Goal: Task Accomplishment & Management: Manage account settings

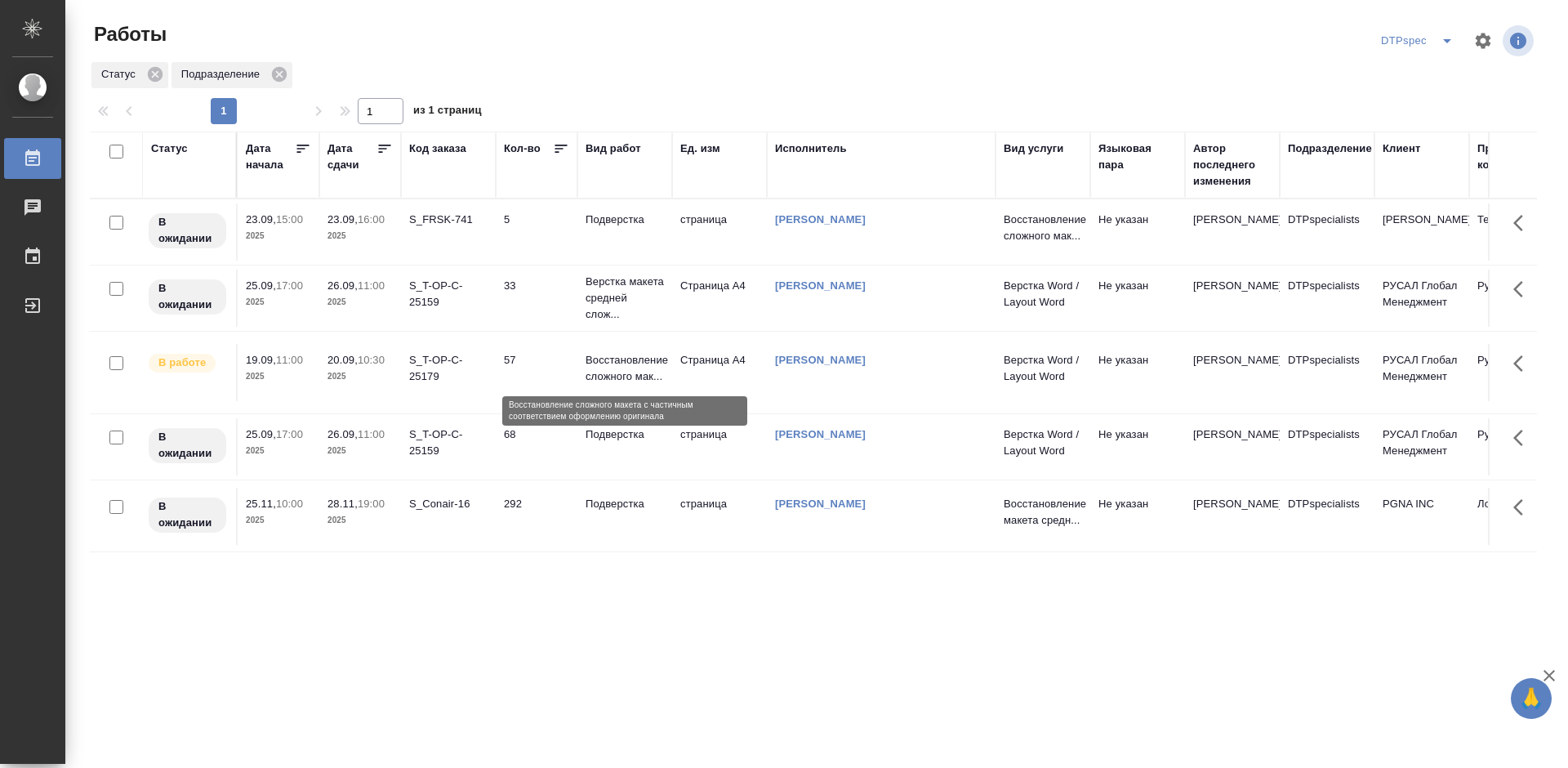
click at [628, 368] on p "Восстановление сложного мак..." at bounding box center [624, 368] width 79 height 33
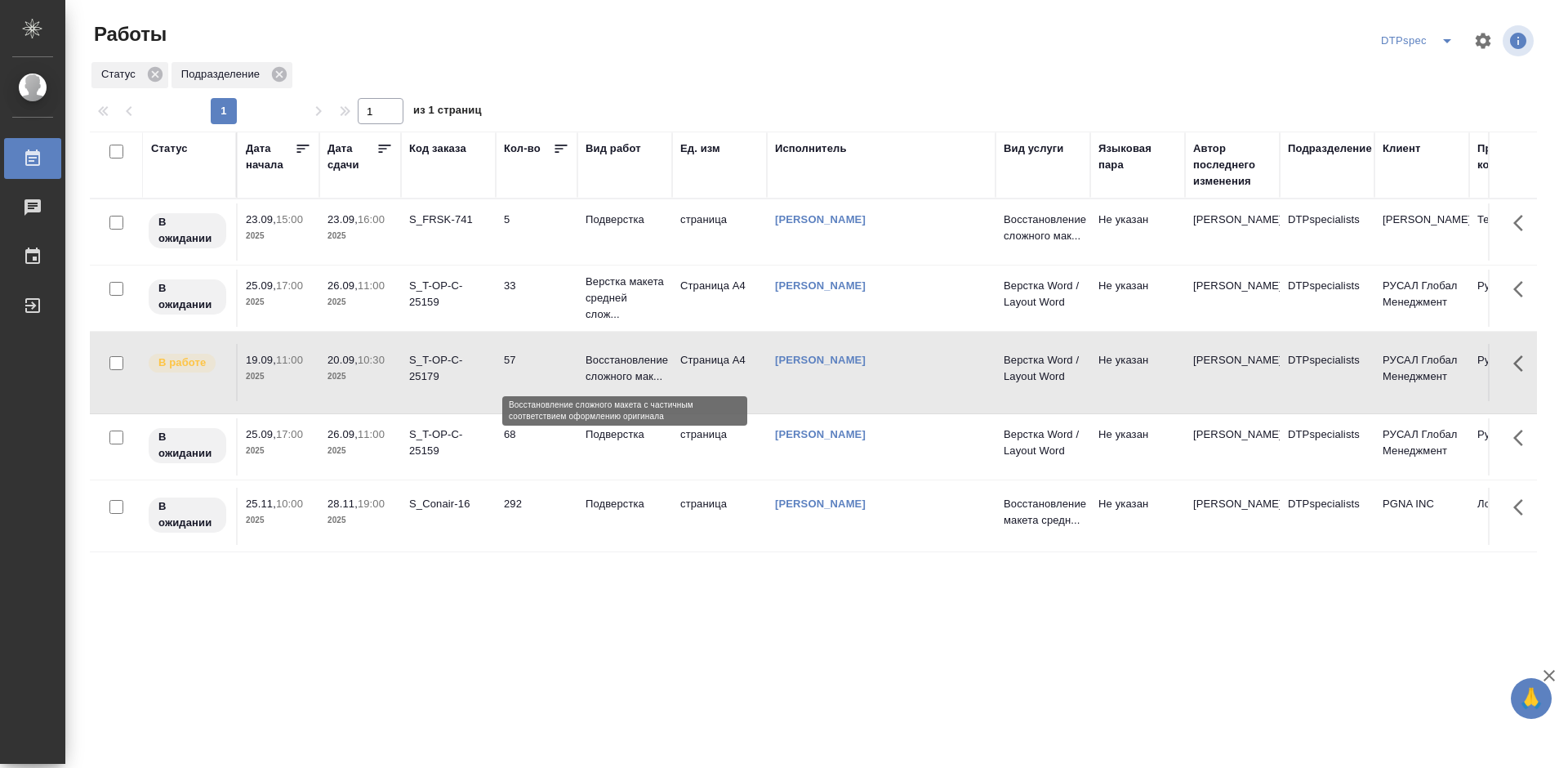
click at [628, 368] on p "Восстановление сложного мак..." at bounding box center [624, 368] width 79 height 33
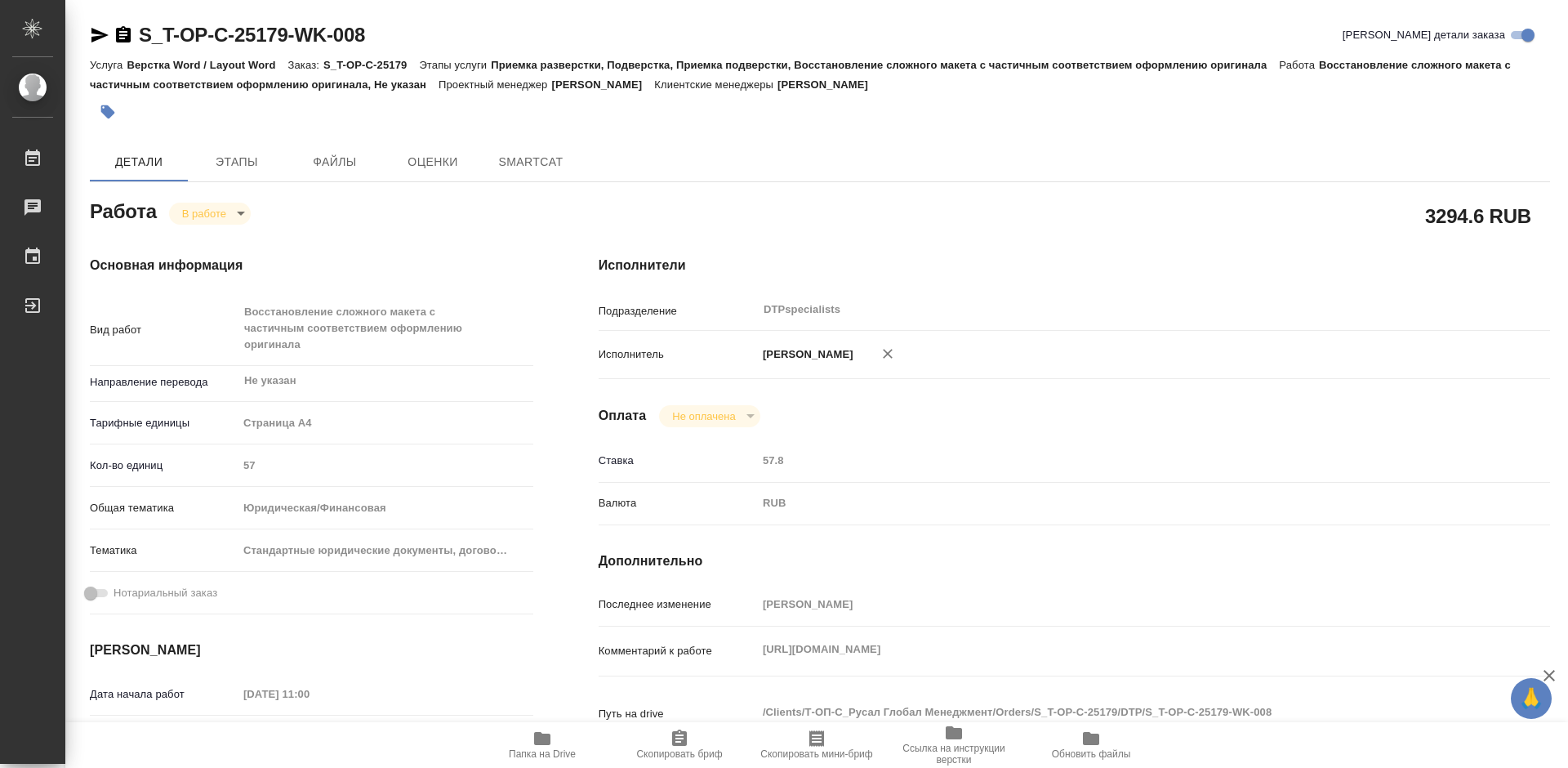
type textarea "x"
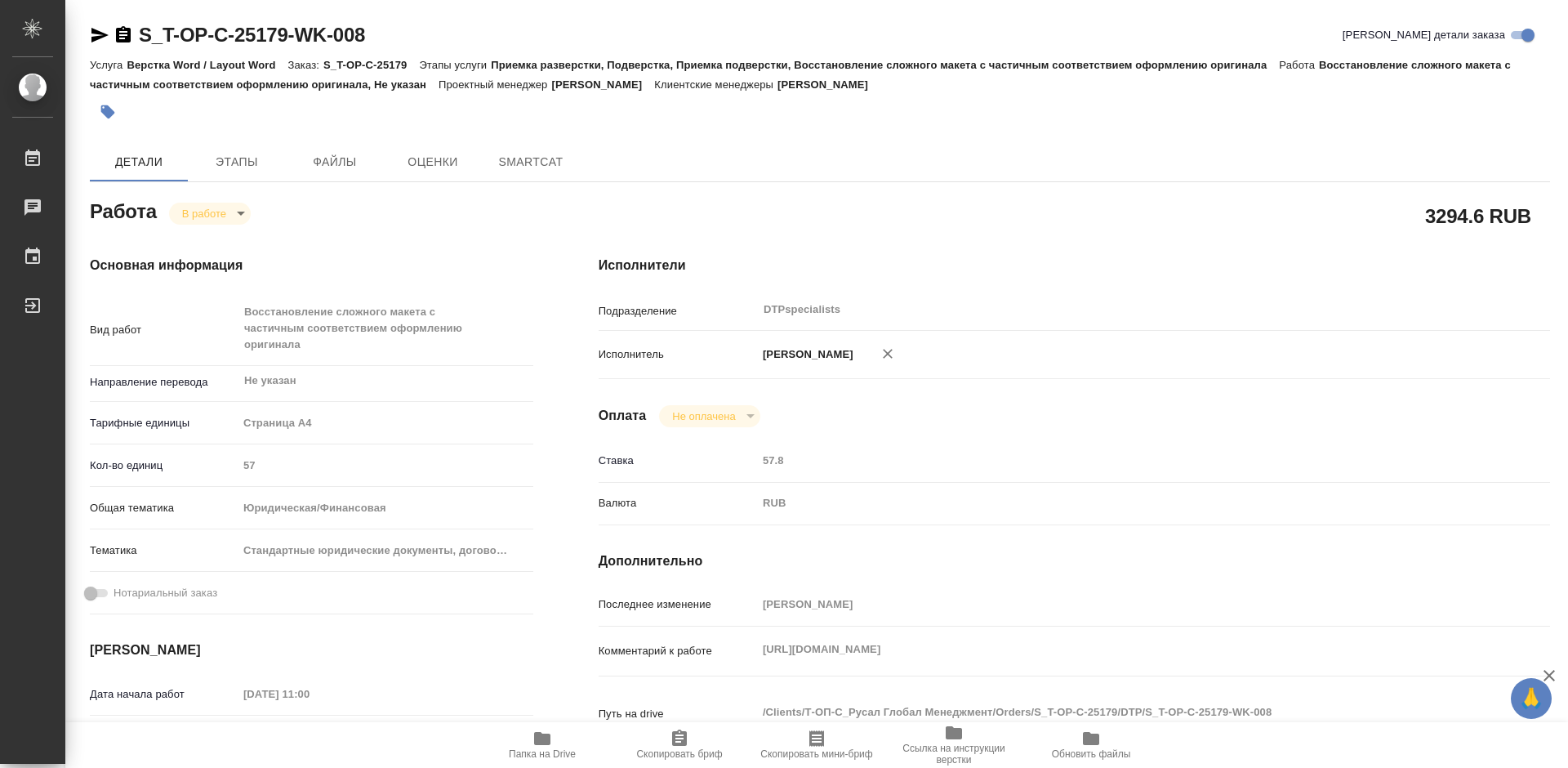
type textarea "x"
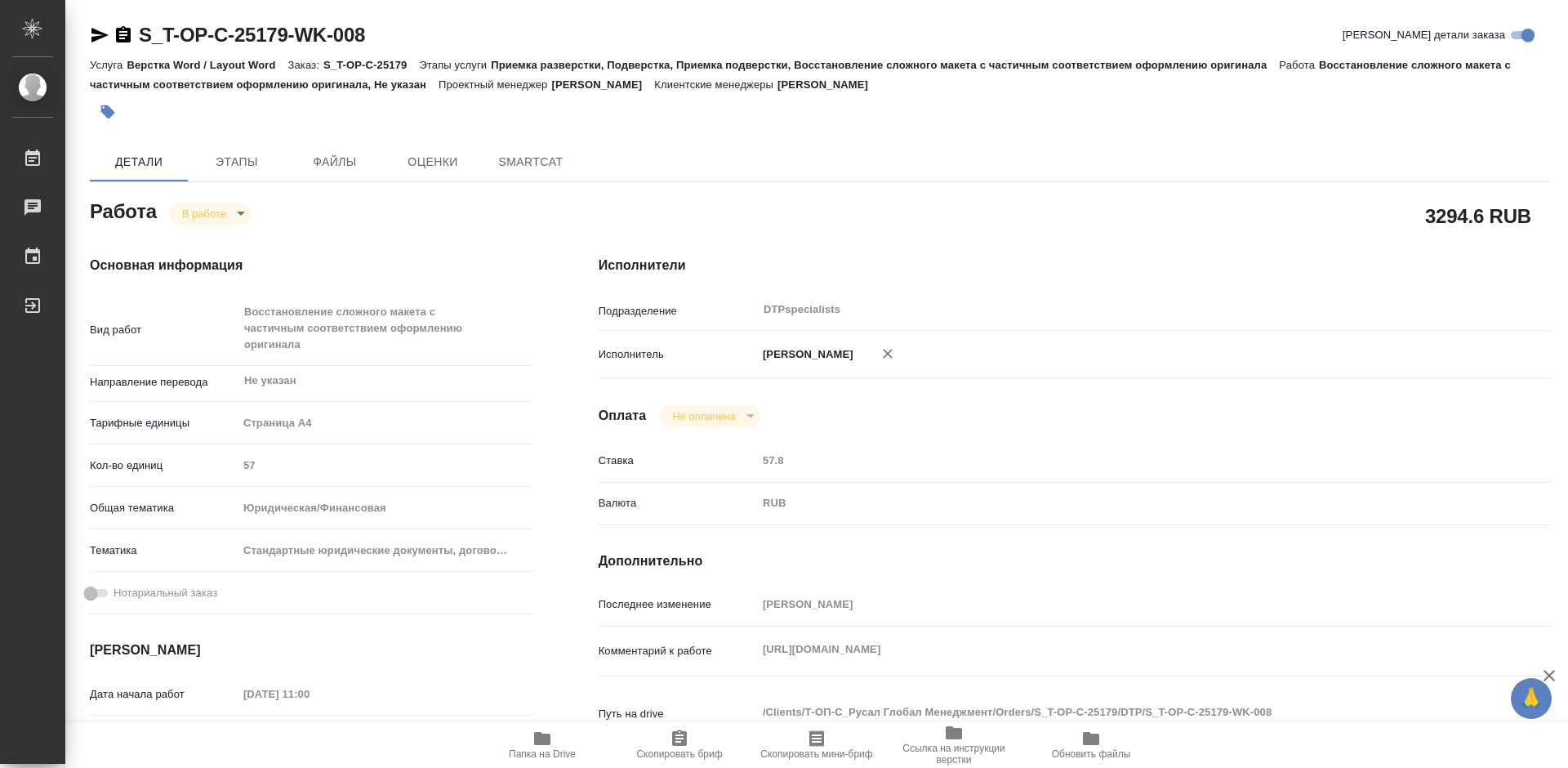
type textarea "x"
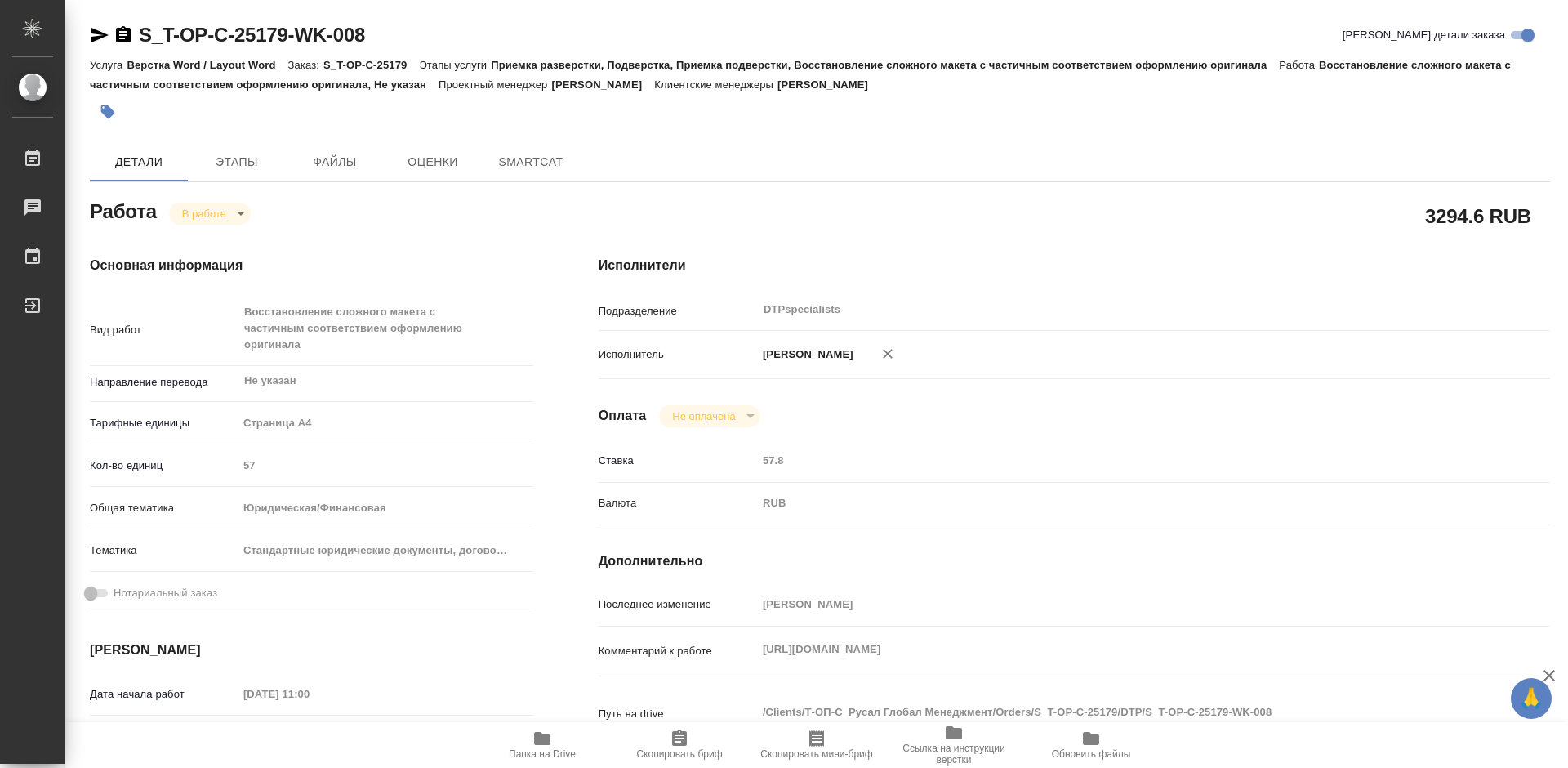
type textarea "x"
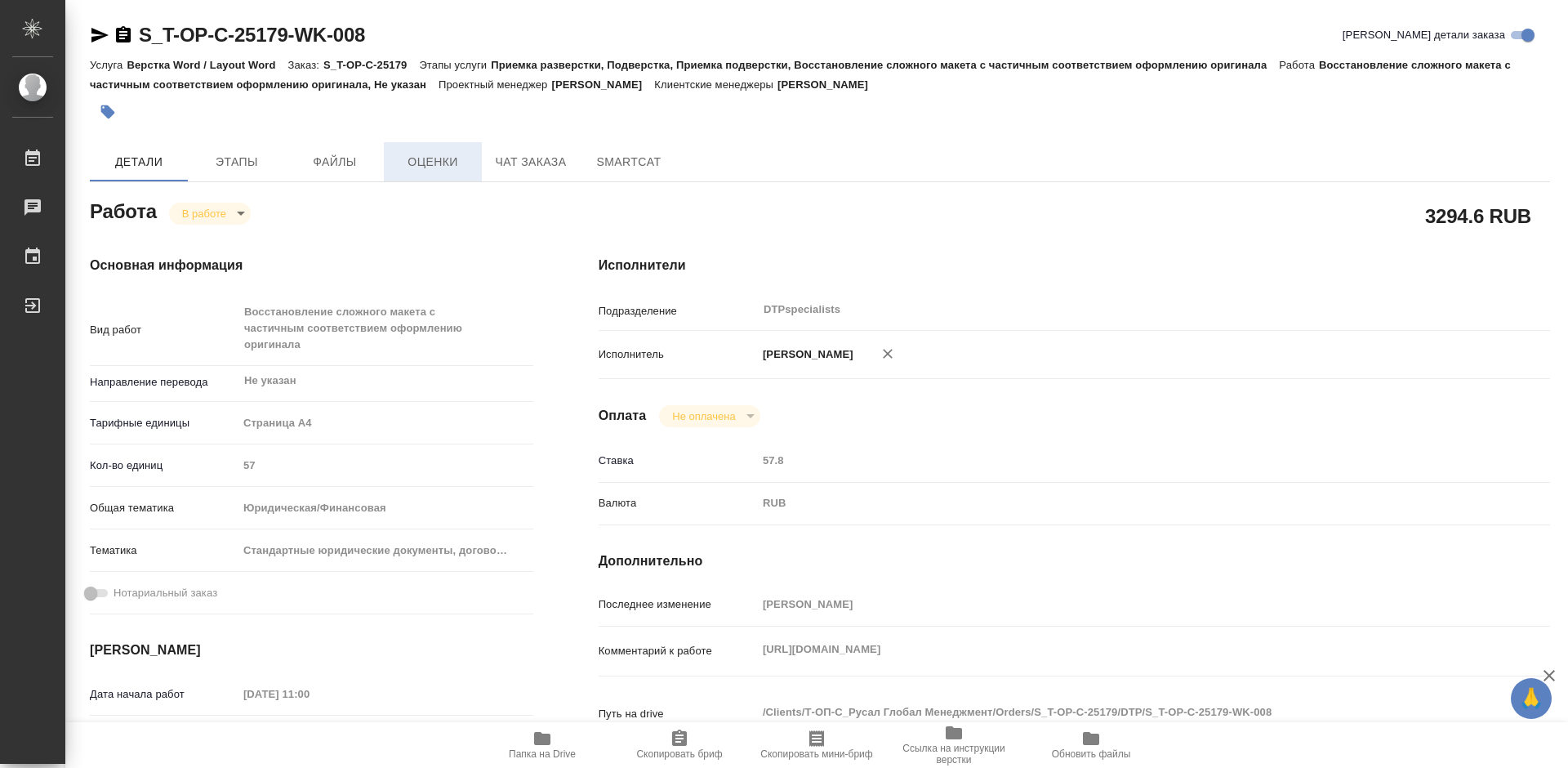
type textarea "x"
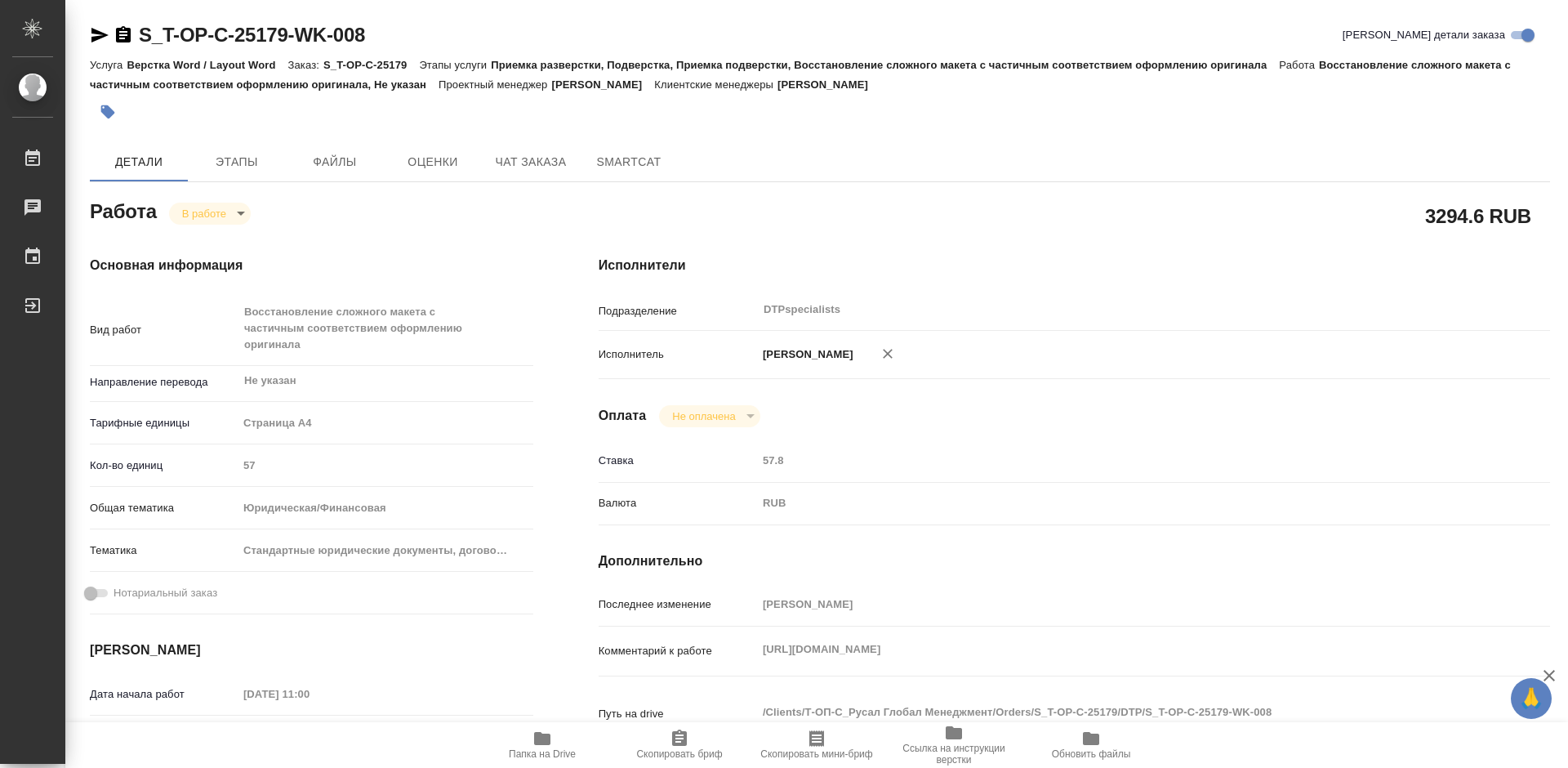
type textarea "x"
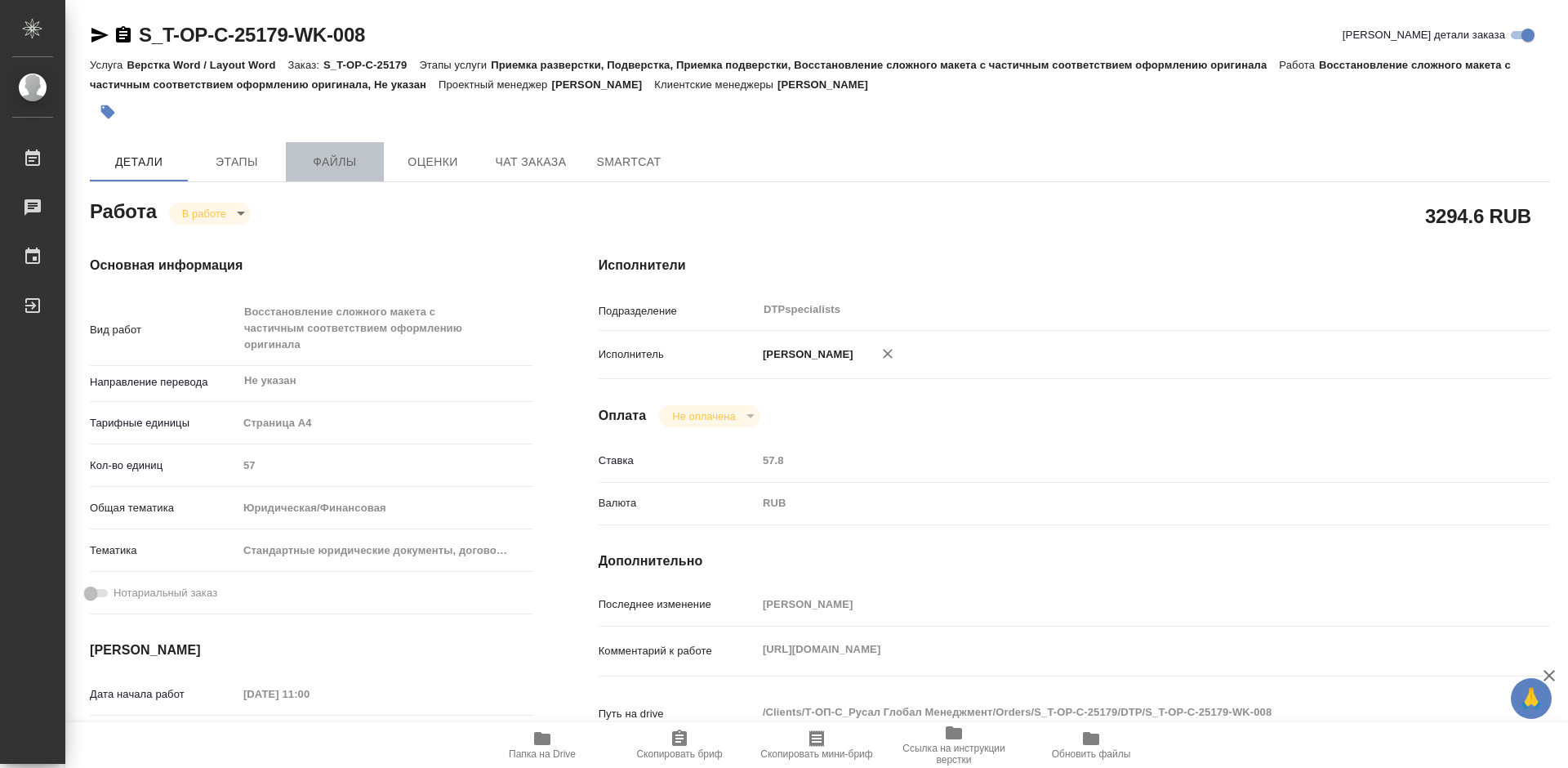
click at [332, 162] on span "Файлы" at bounding box center [334, 162] width 79 height 20
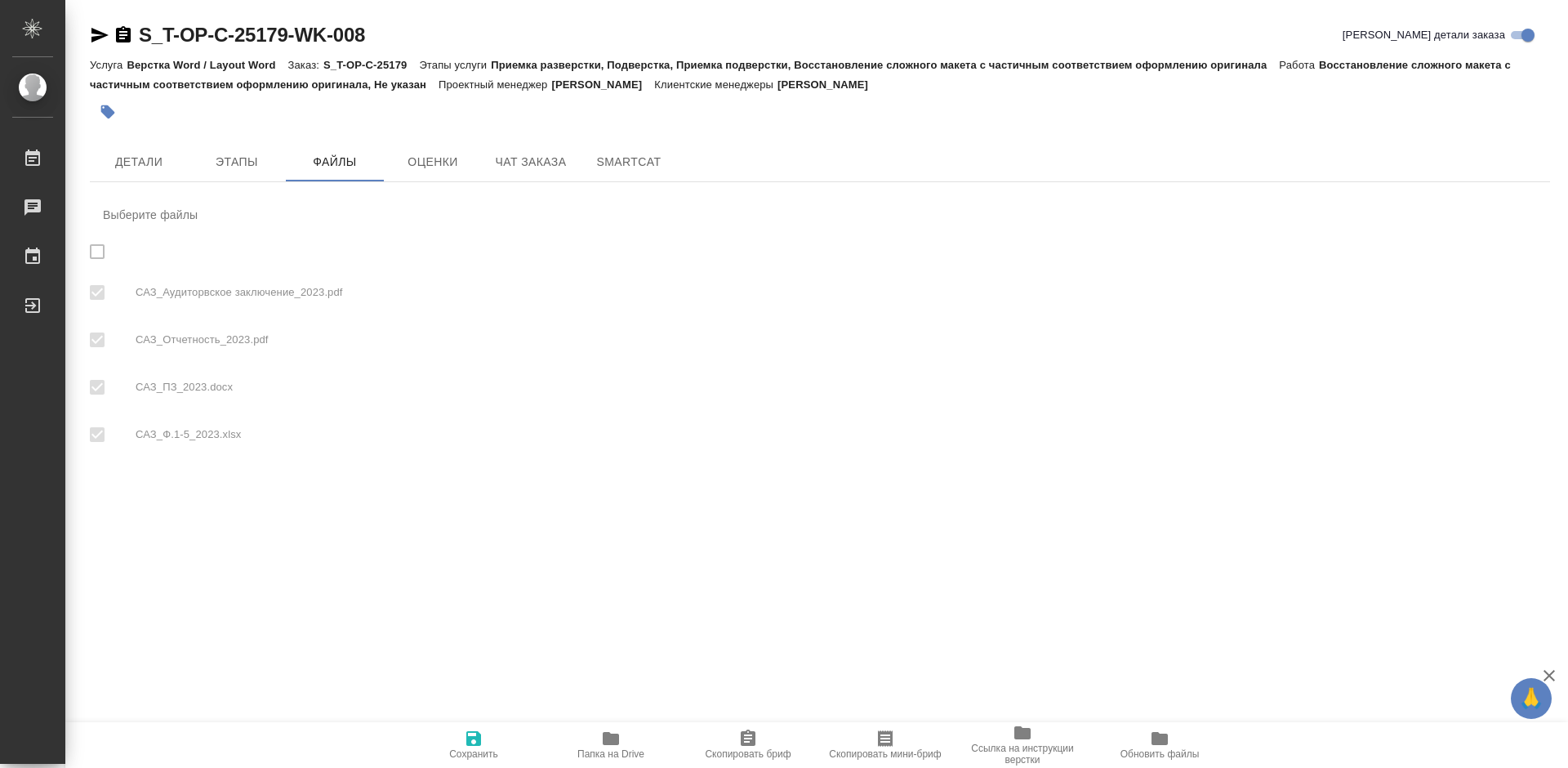
checkbox input "true"
click at [613, 741] on icon "button" at bounding box center [610, 738] width 16 height 13
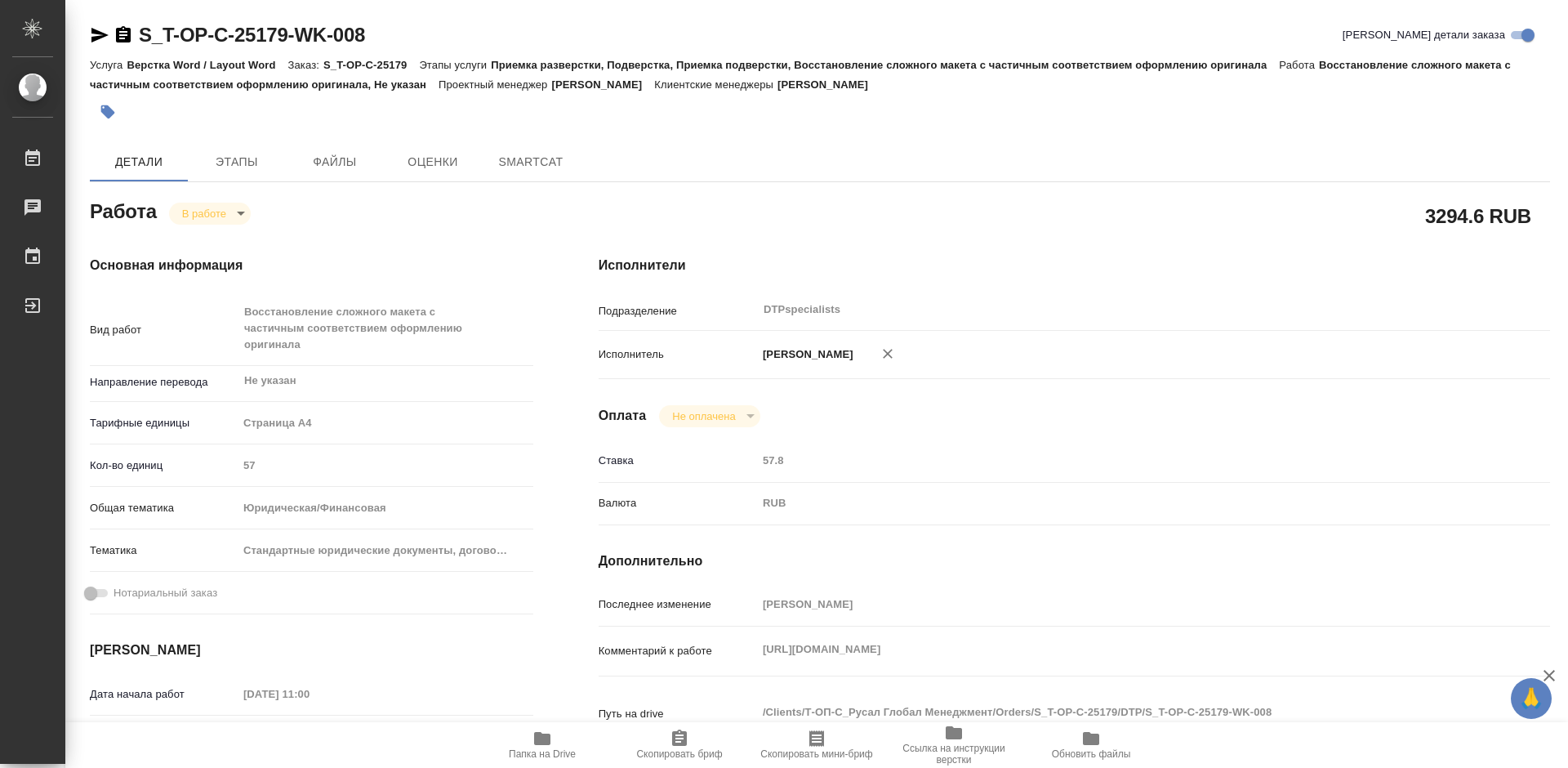
type textarea "x"
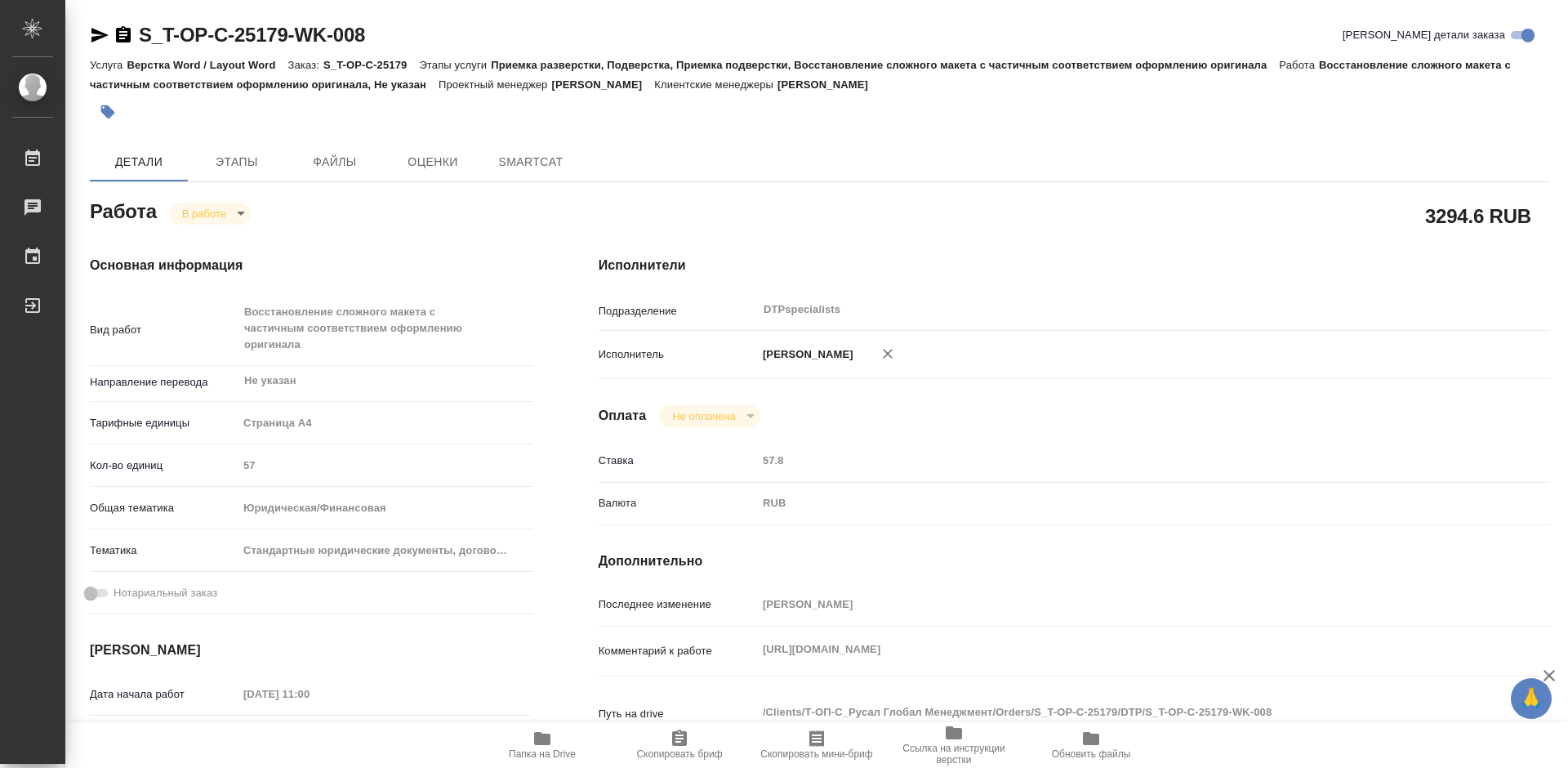
type textarea "x"
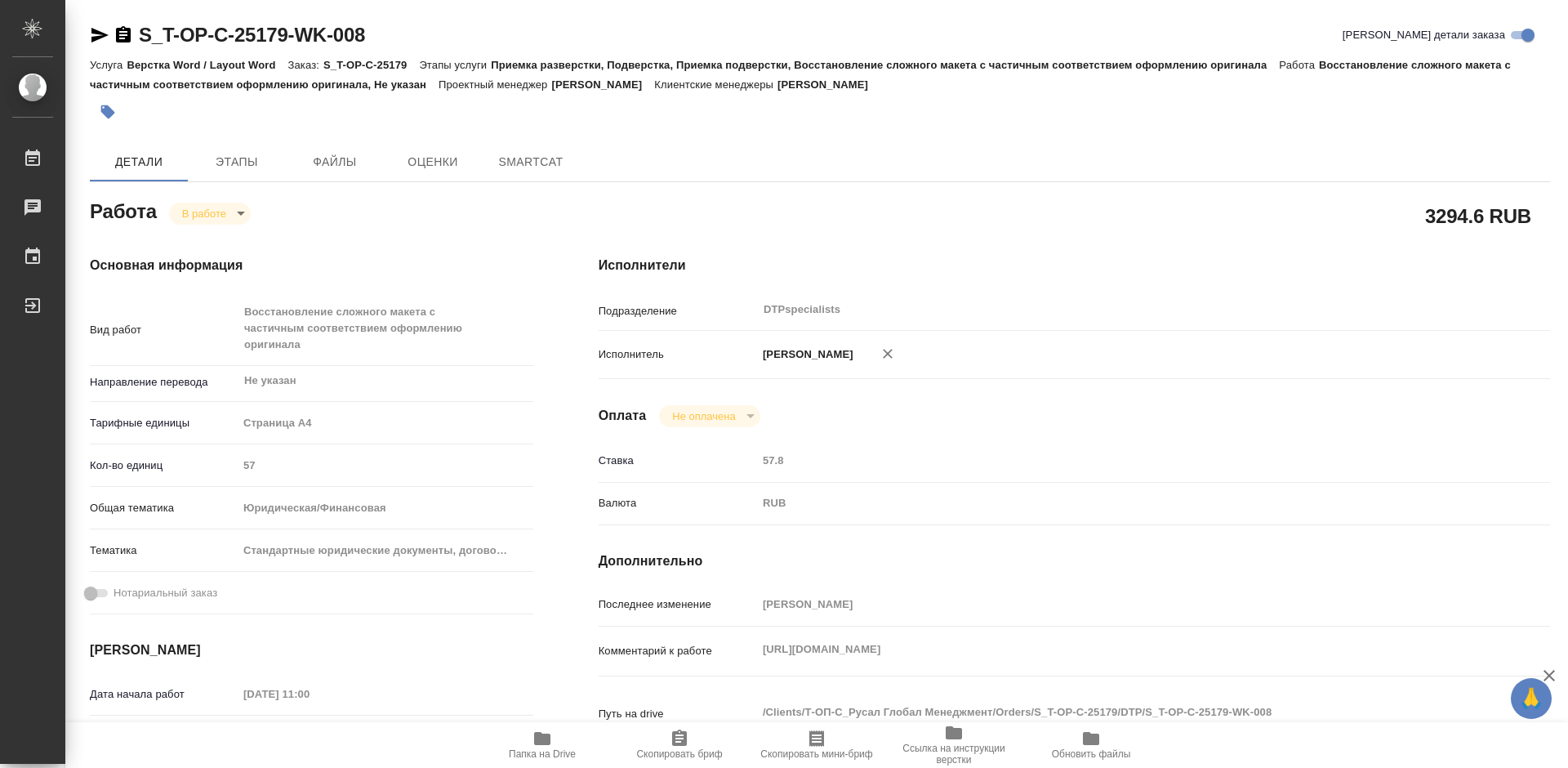
type textarea "x"
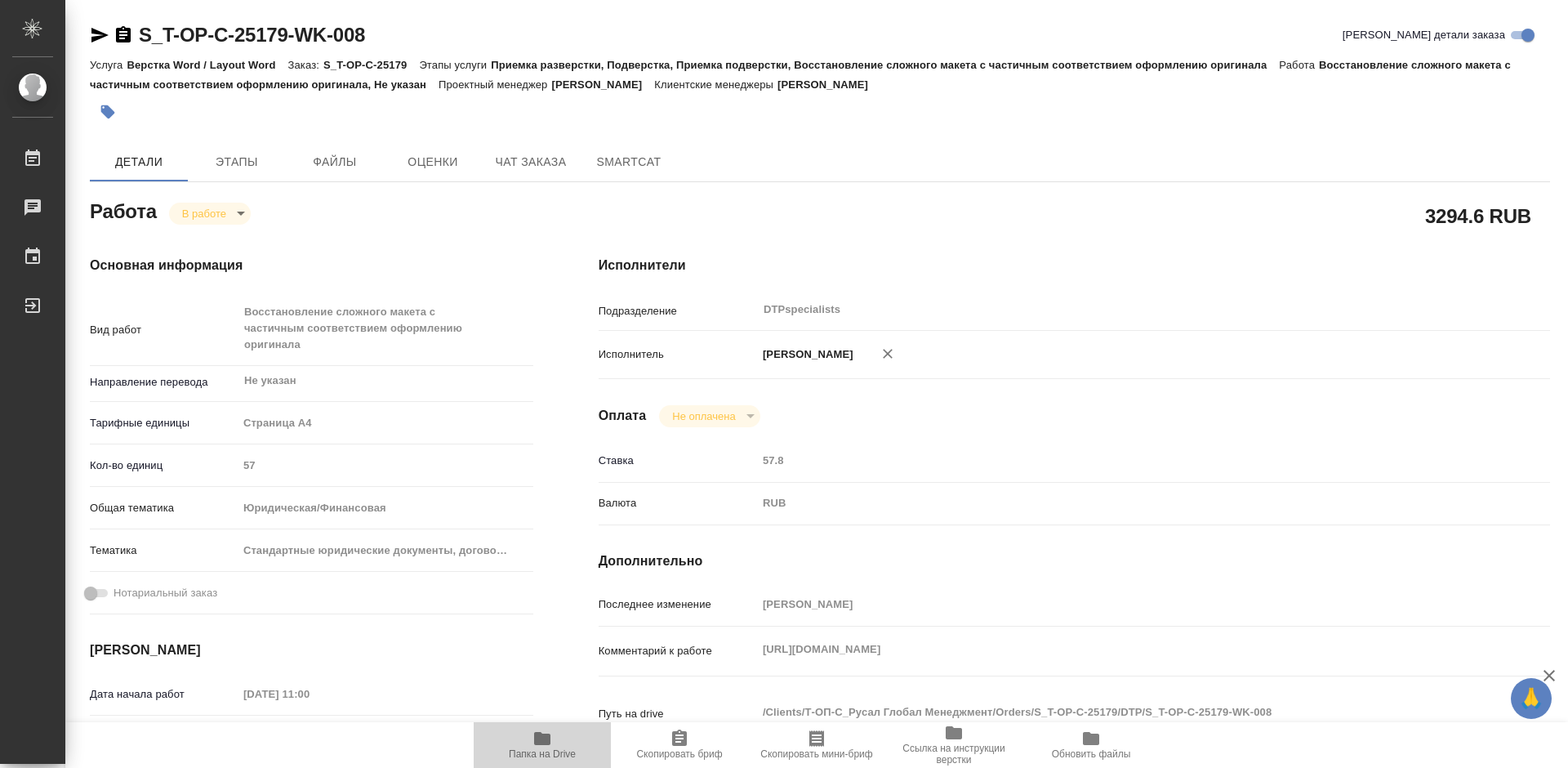
type textarea "x"
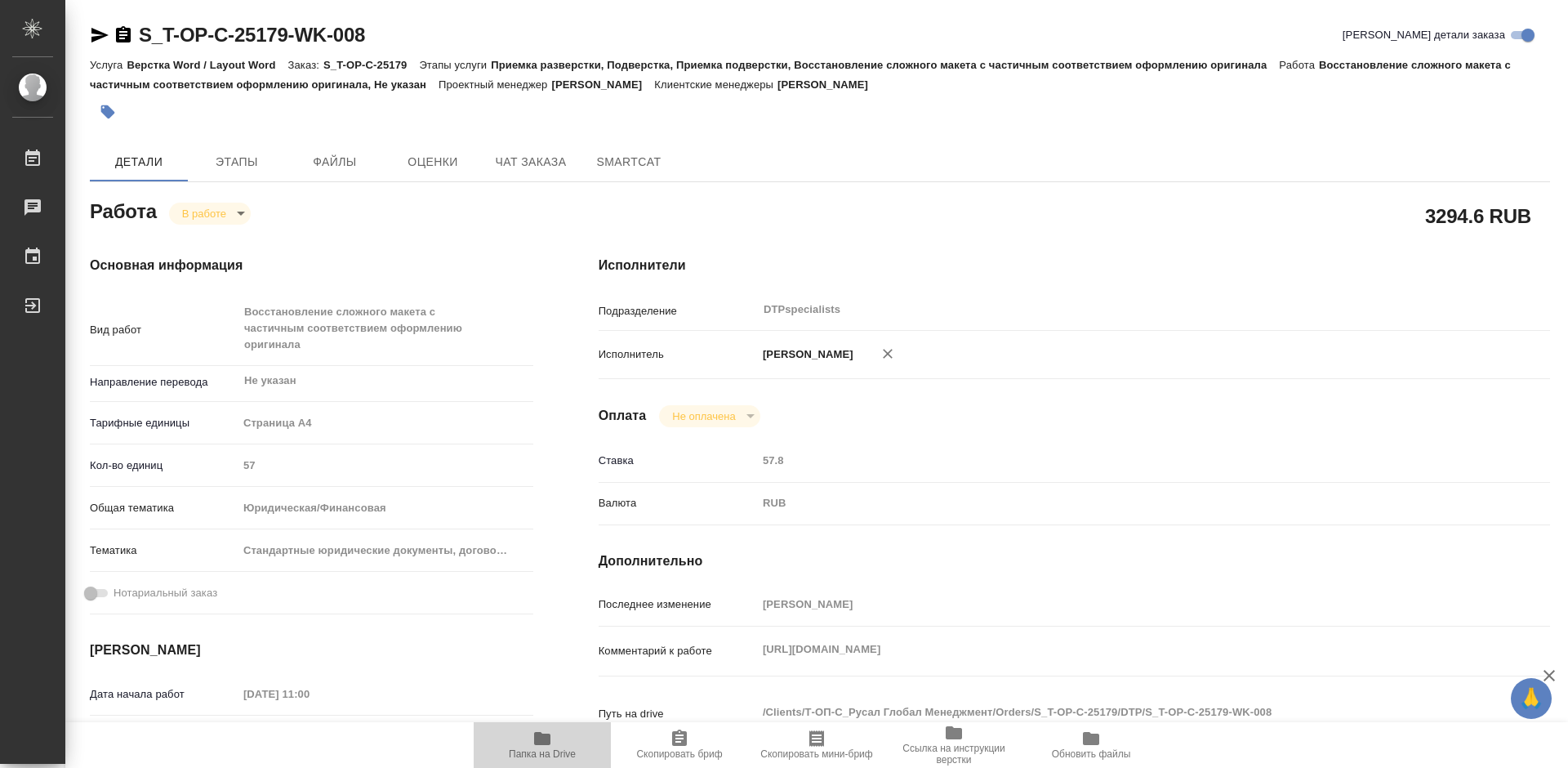
click at [521, 745] on span "Папка на Drive" at bounding box center [542, 744] width 118 height 31
type textarea "x"
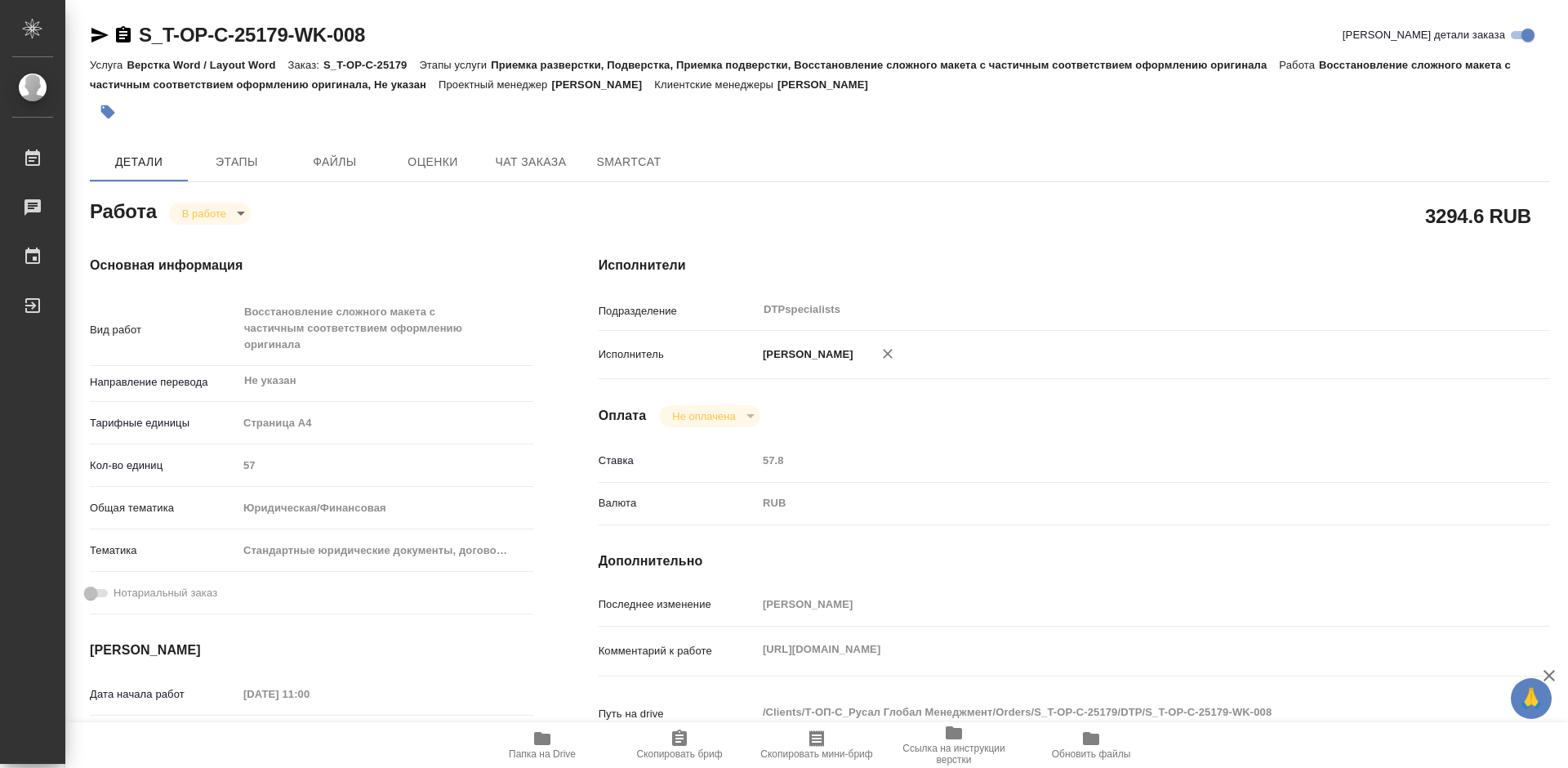
type textarea "x"
